Goal: Information Seeking & Learning: Learn about a topic

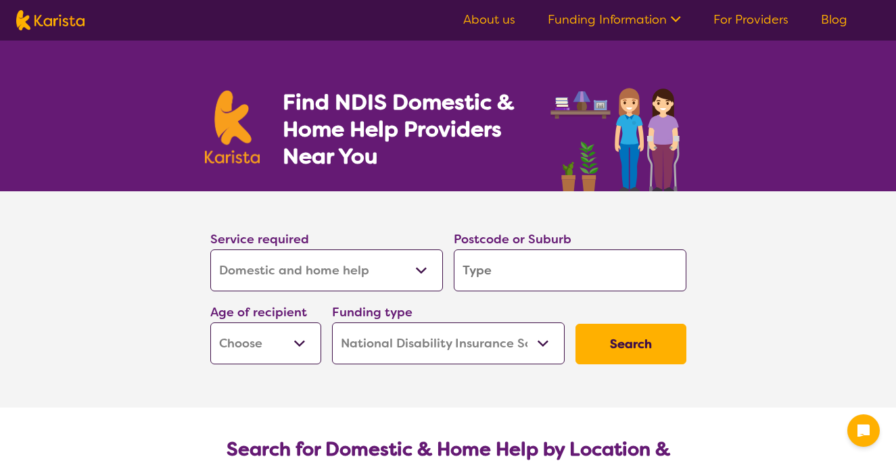
select select "Domestic and home help"
select select "NDIS"
select select "Domestic and home help"
select select "NDIS"
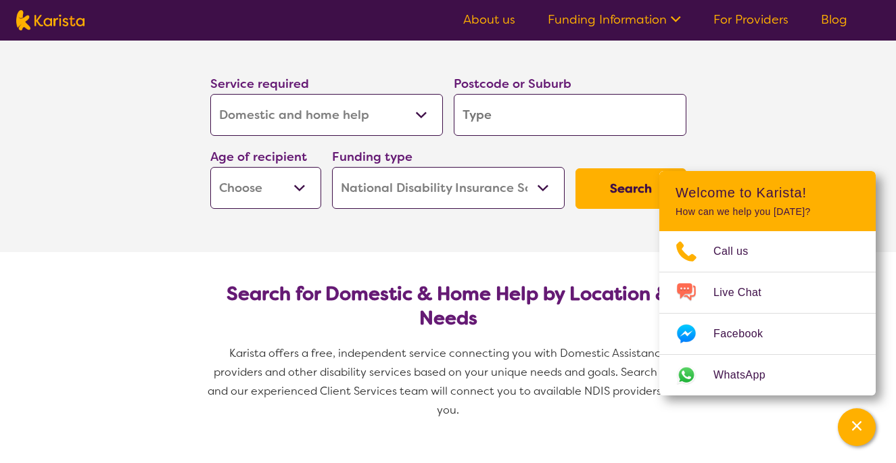
scroll to position [164, 0]
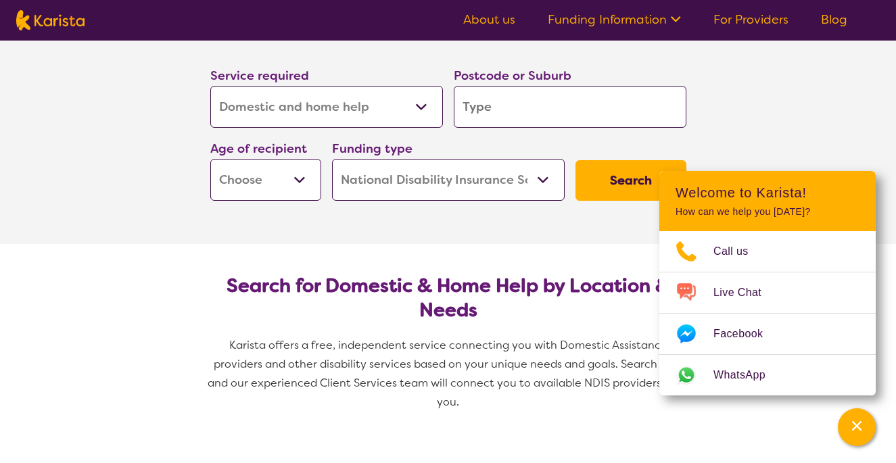
click at [790, 110] on section "Service required Allied Health Assistant Assessment (ADHD or Autism) Behaviour …" at bounding box center [448, 136] width 896 height 216
click at [487, 108] on input "search" at bounding box center [570, 107] width 233 height 42
click at [809, 99] on section "Service required Allied Health Assistant Assessment (ADHD or Autism) Behaviour …" at bounding box center [448, 136] width 896 height 216
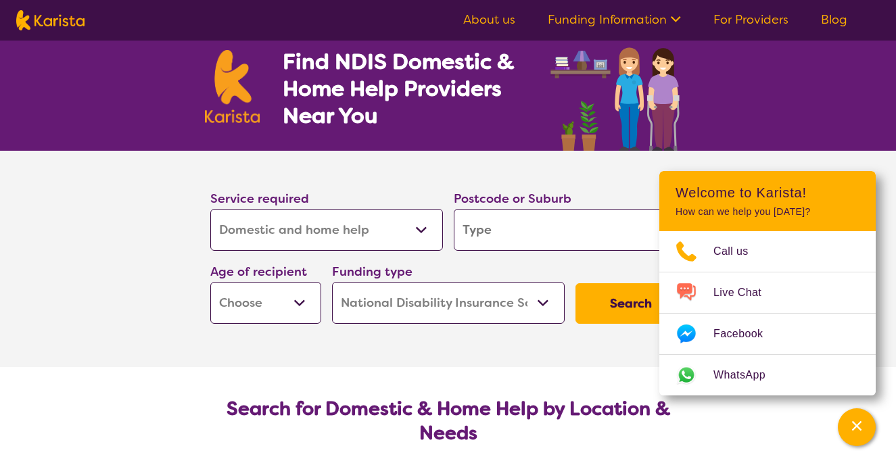
scroll to position [1, 0]
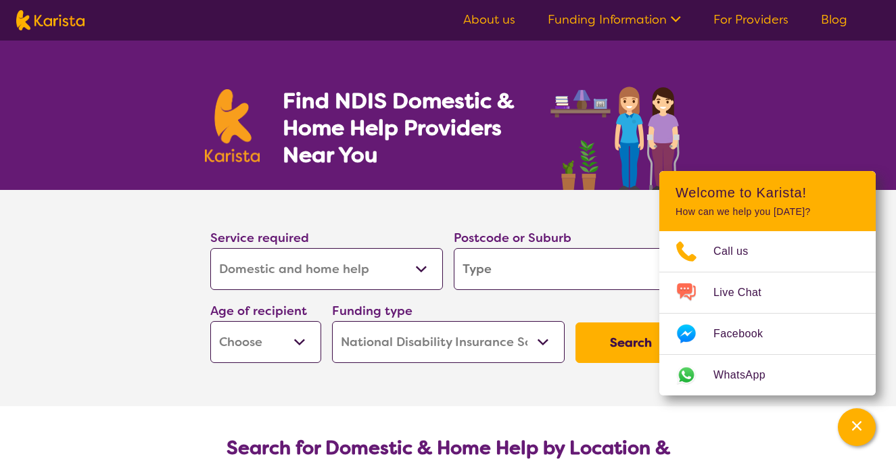
click at [521, 260] on input "search" at bounding box center [570, 269] width 233 height 42
type input "0870"
click at [605, 352] on button "Search" at bounding box center [630, 342] width 111 height 41
click at [256, 339] on select "Early Childhood - 0 to 9 Child - 10 to 11 Adolescent - 12 to 17 Adult - 18 to 6…" at bounding box center [265, 342] width 111 height 42
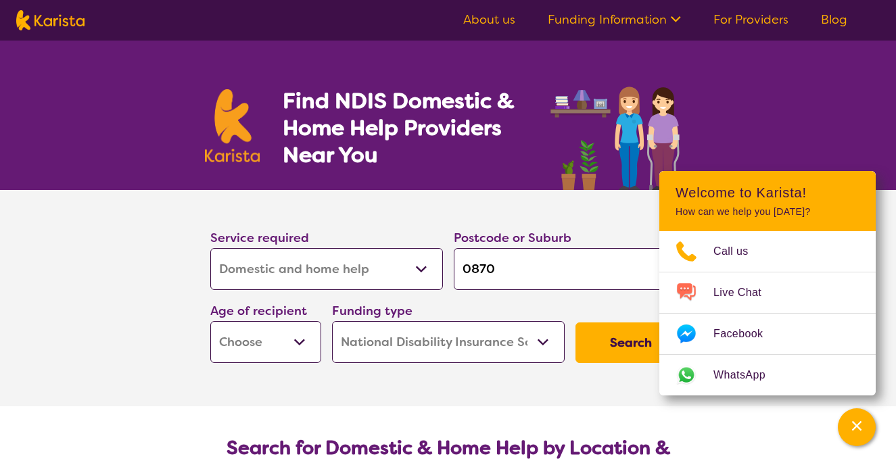
select select "AD"
click at [619, 349] on button "Search" at bounding box center [630, 342] width 111 height 41
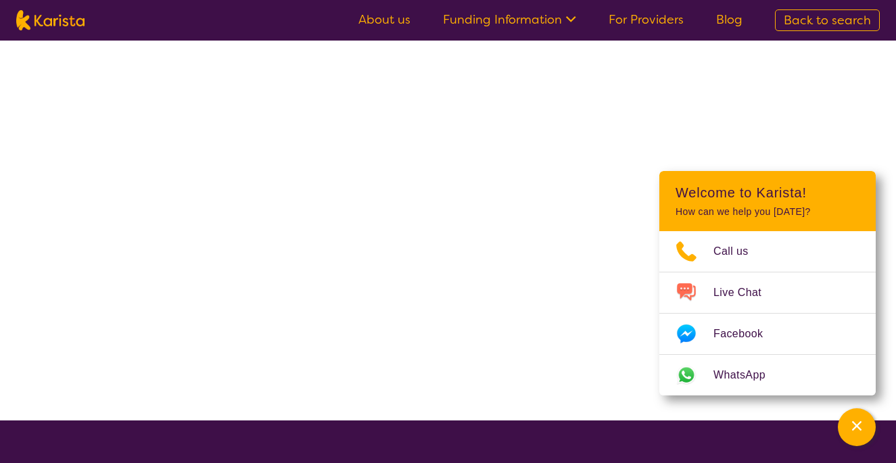
select select "Domestic and home help"
select select "AD"
select select "NDIS"
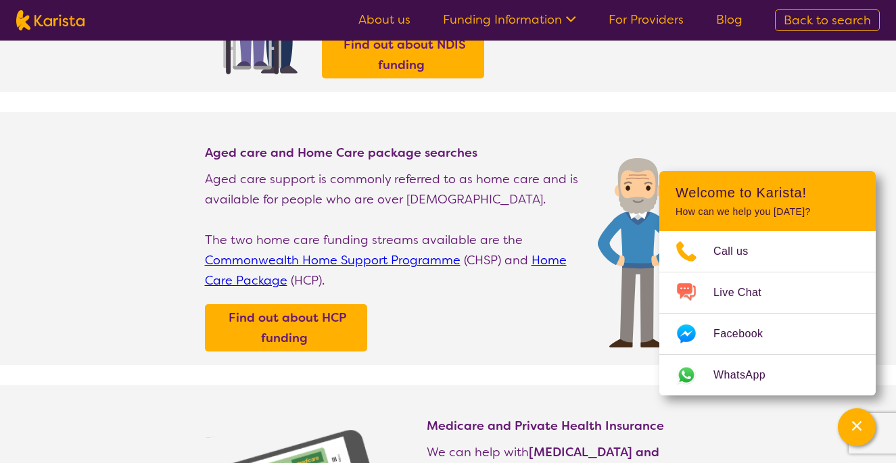
scroll to position [319, 0]
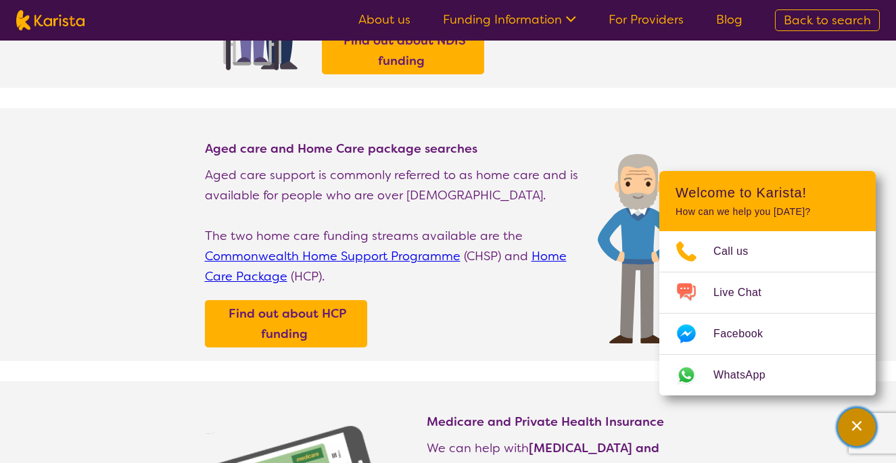
click at [860, 427] on icon "Channel Menu" at bounding box center [857, 426] width 14 height 14
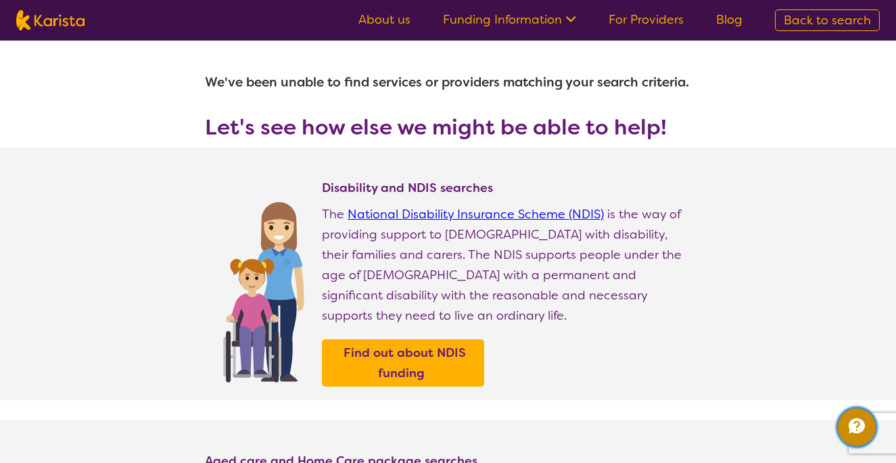
scroll to position [0, 0]
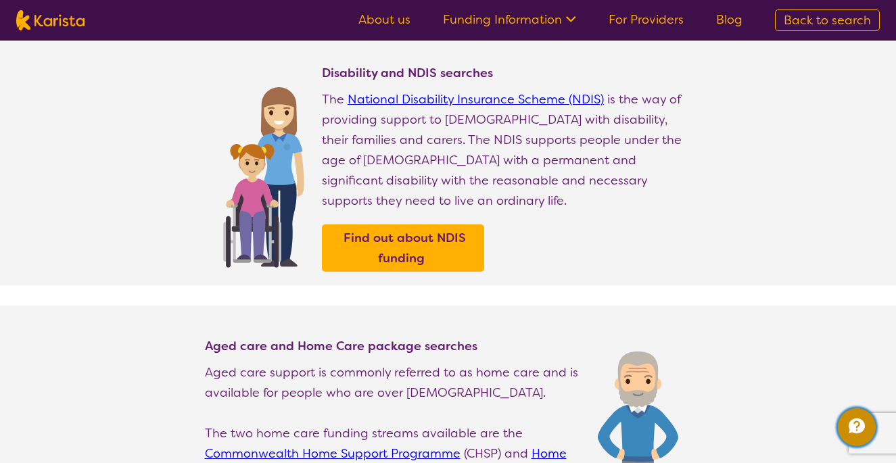
scroll to position [1, 0]
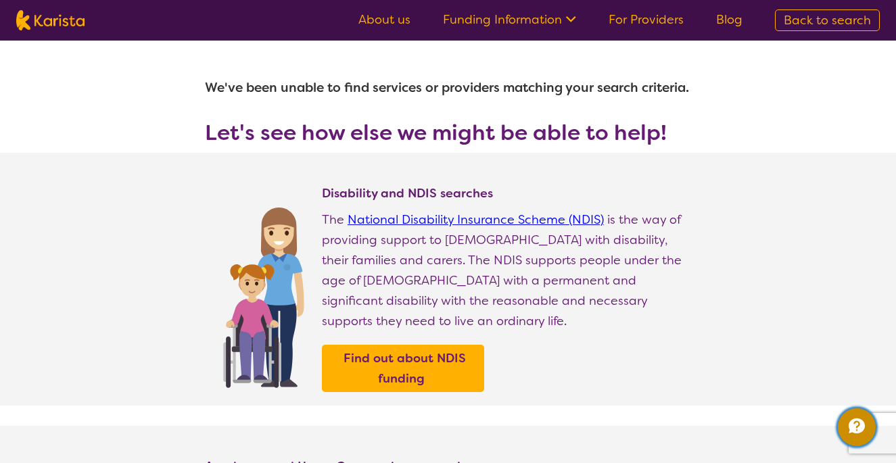
select select "Domestic and home help"
select select "AD"
select select "NDIS"
select select "Domestic and home help"
select select "AD"
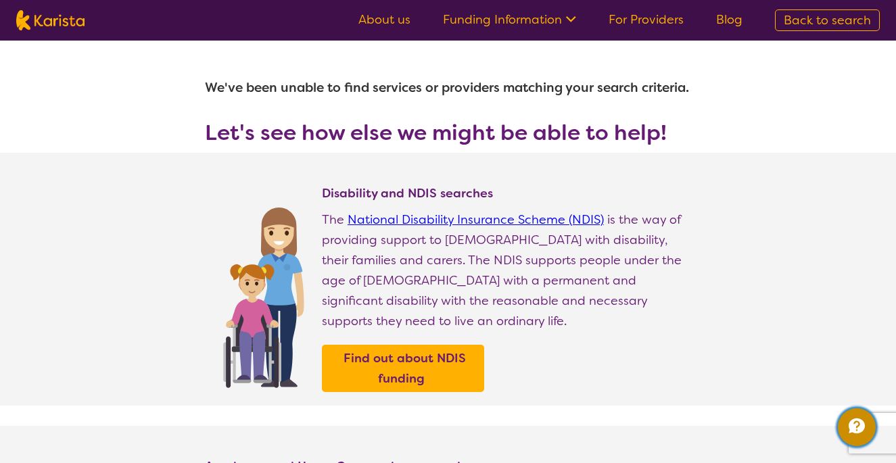
select select "NDIS"
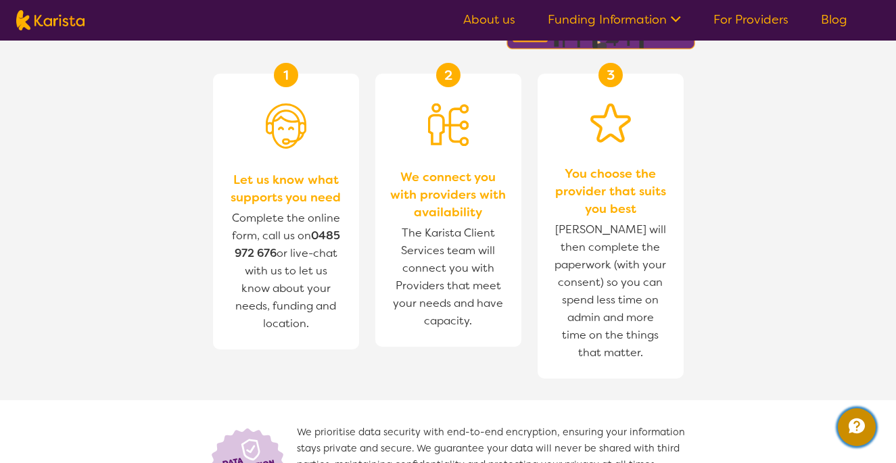
scroll to position [1318, 0]
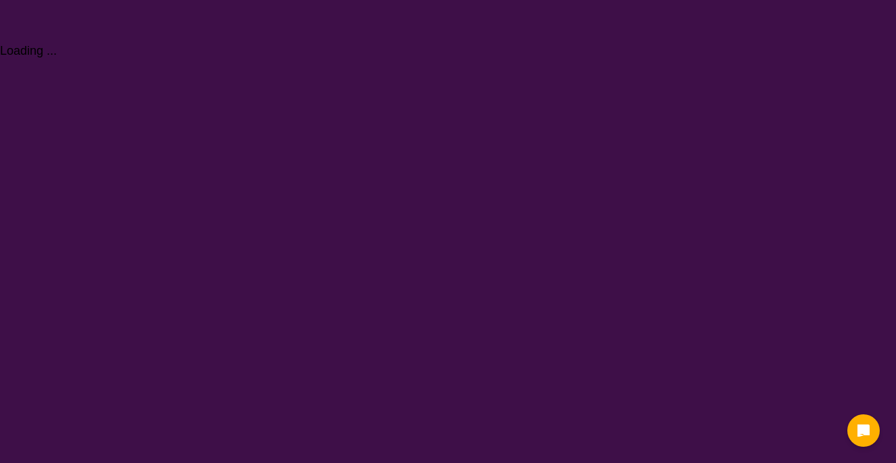
select select "Domestic and home help"
select select "AD"
select select "NDIS"
select select "Domestic and home help"
select select "AD"
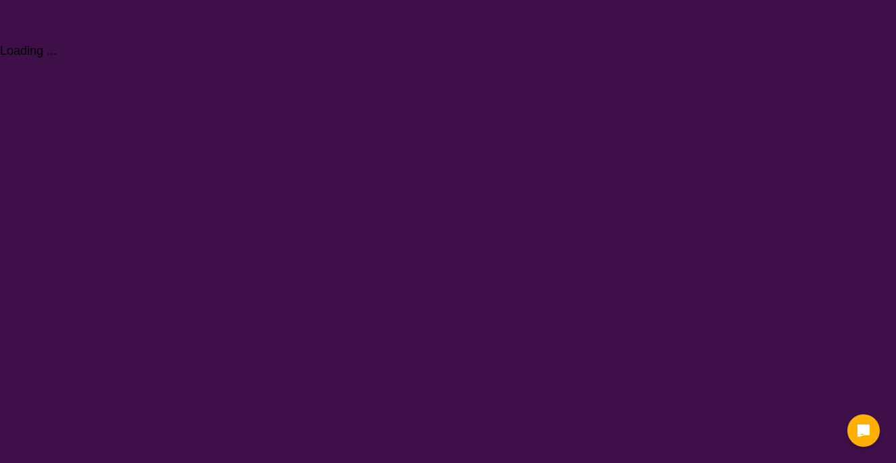
select select "NDIS"
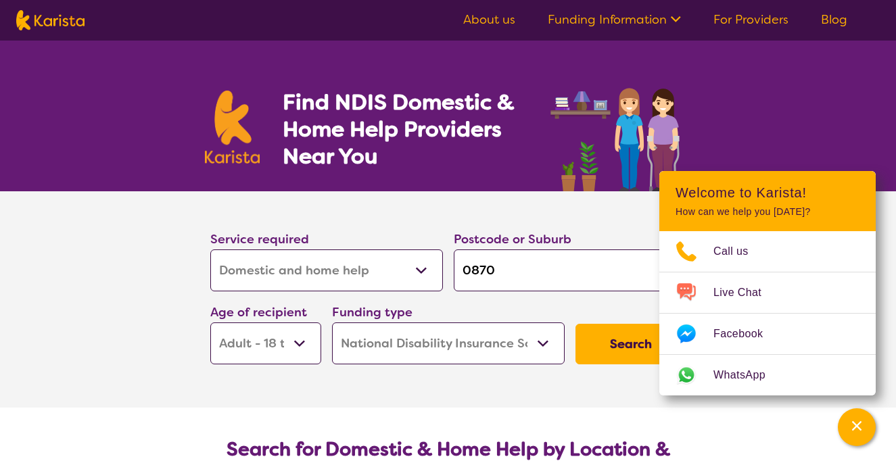
click at [621, 350] on button "Search" at bounding box center [630, 344] width 111 height 41
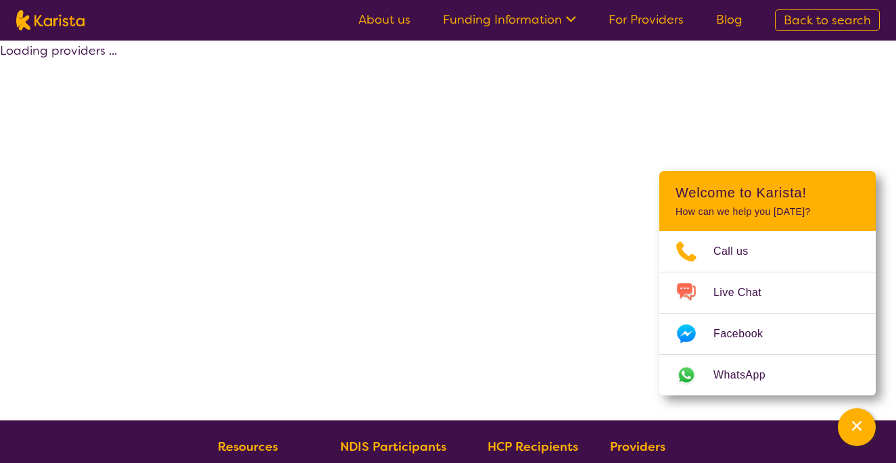
select select "Domestic and home help"
select select "AD"
select select "NDIS"
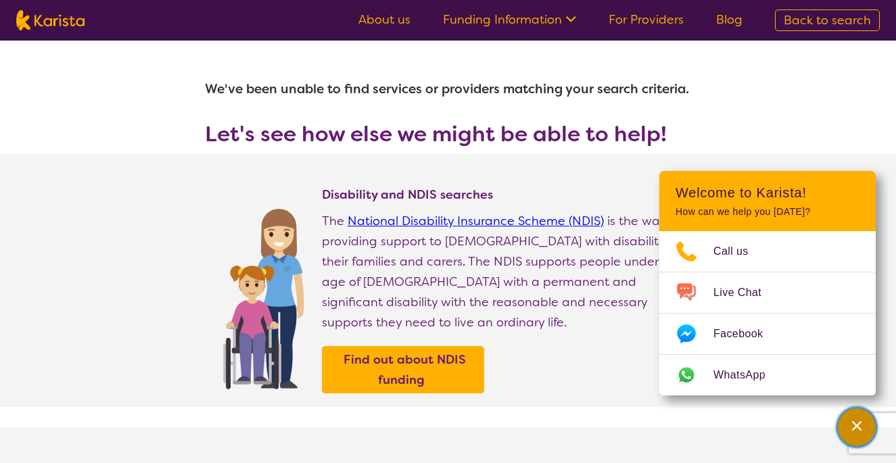
click at [856, 427] on icon "Channel Menu" at bounding box center [856, 425] width 9 height 9
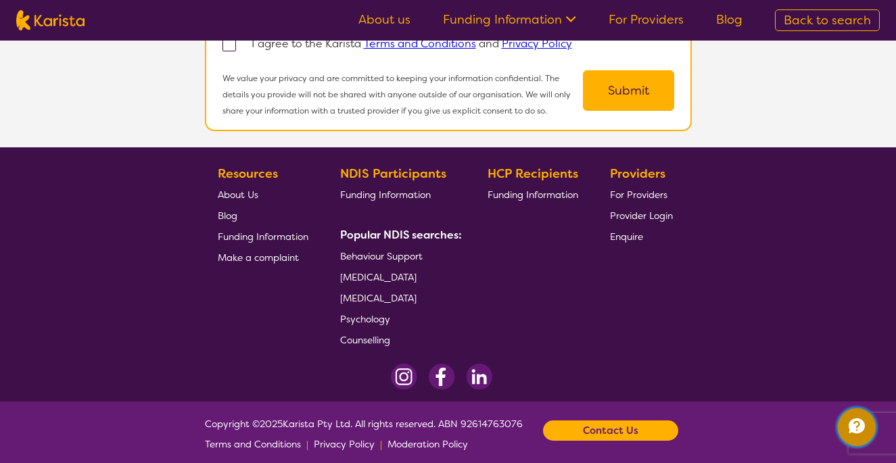
scroll to position [1543, 0]
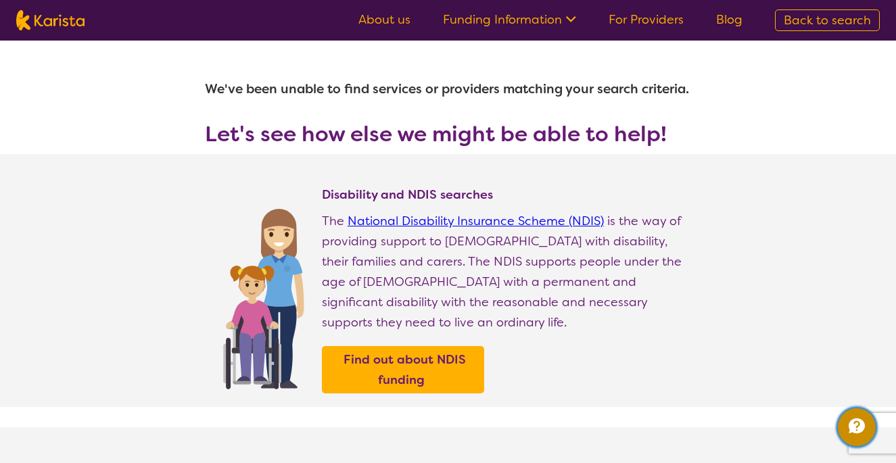
select select "Domestic and home help"
select select "AD"
select select "NDIS"
select select "Domestic and home help"
select select "AD"
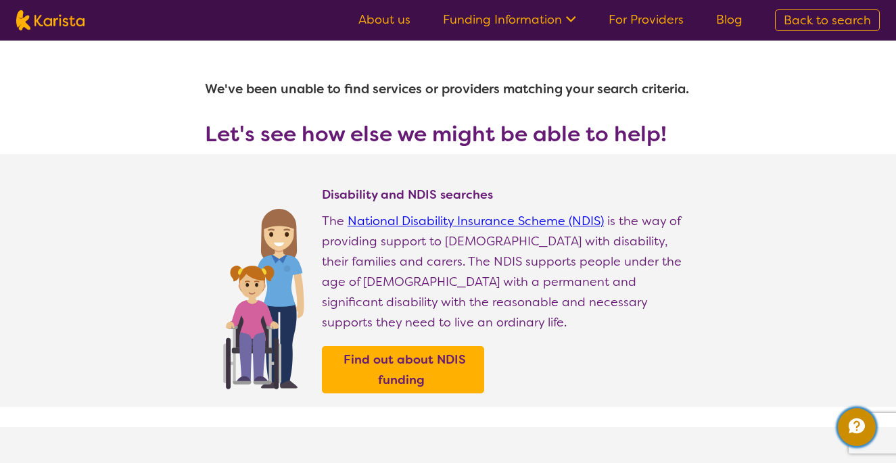
select select "NDIS"
